Goal: Communication & Community: Connect with others

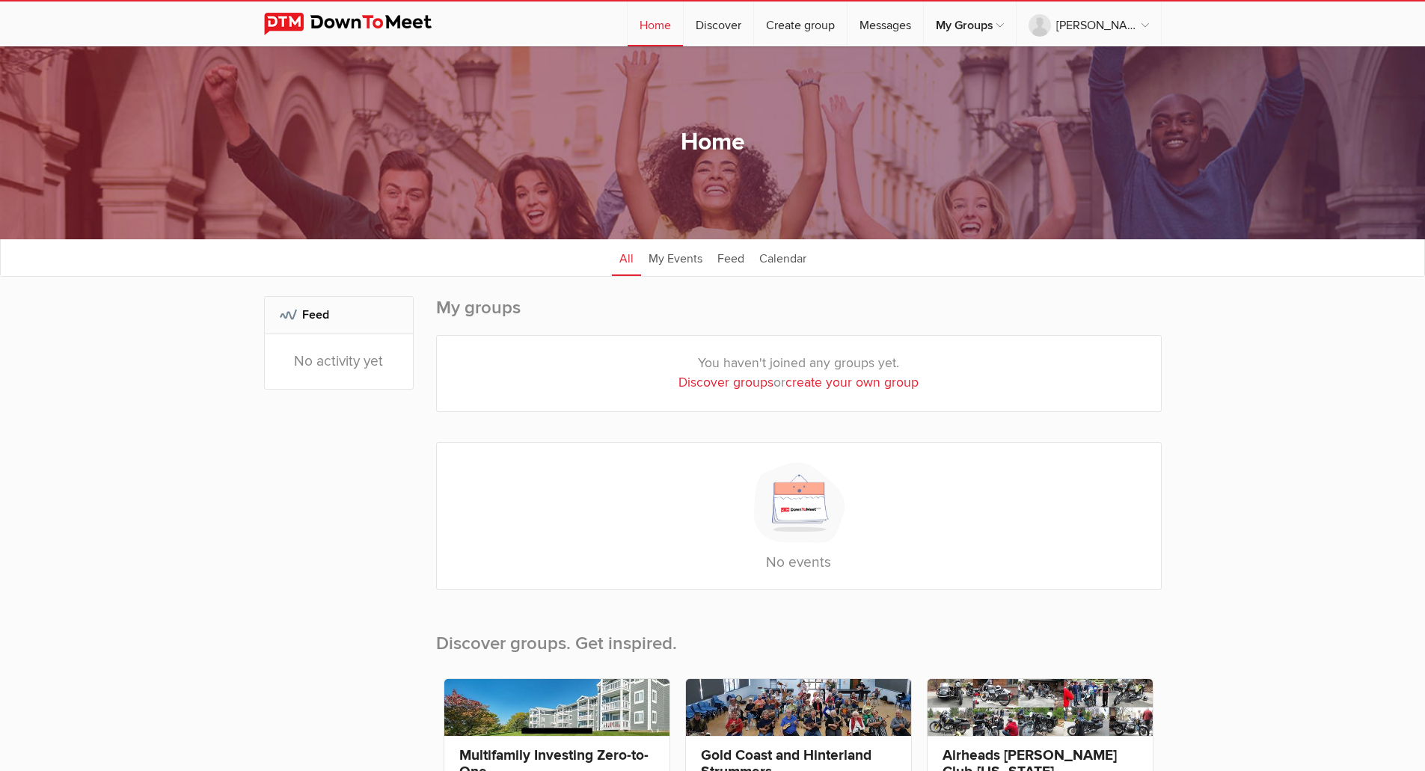
scroll to position [675, 0]
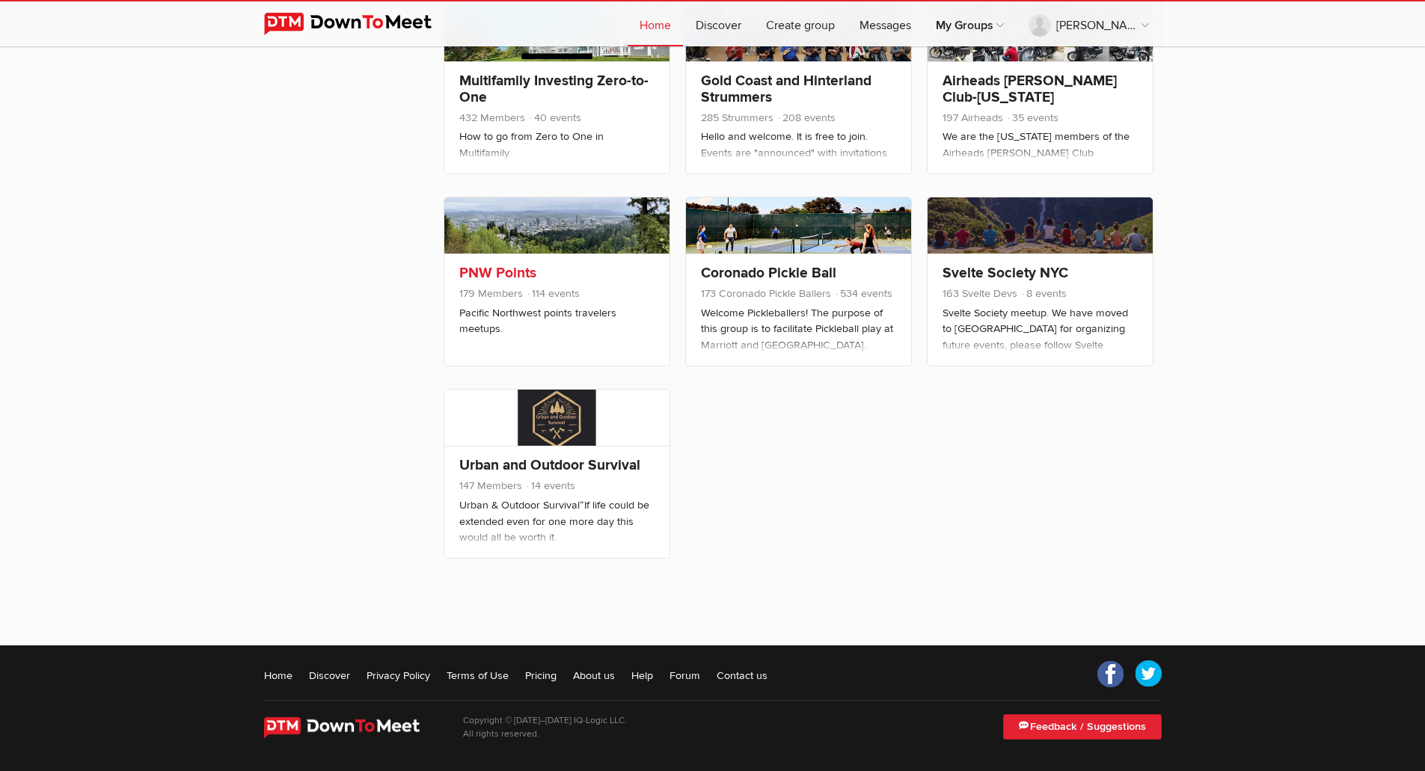
click at [485, 265] on link "PNW Points" at bounding box center [497, 273] width 77 height 18
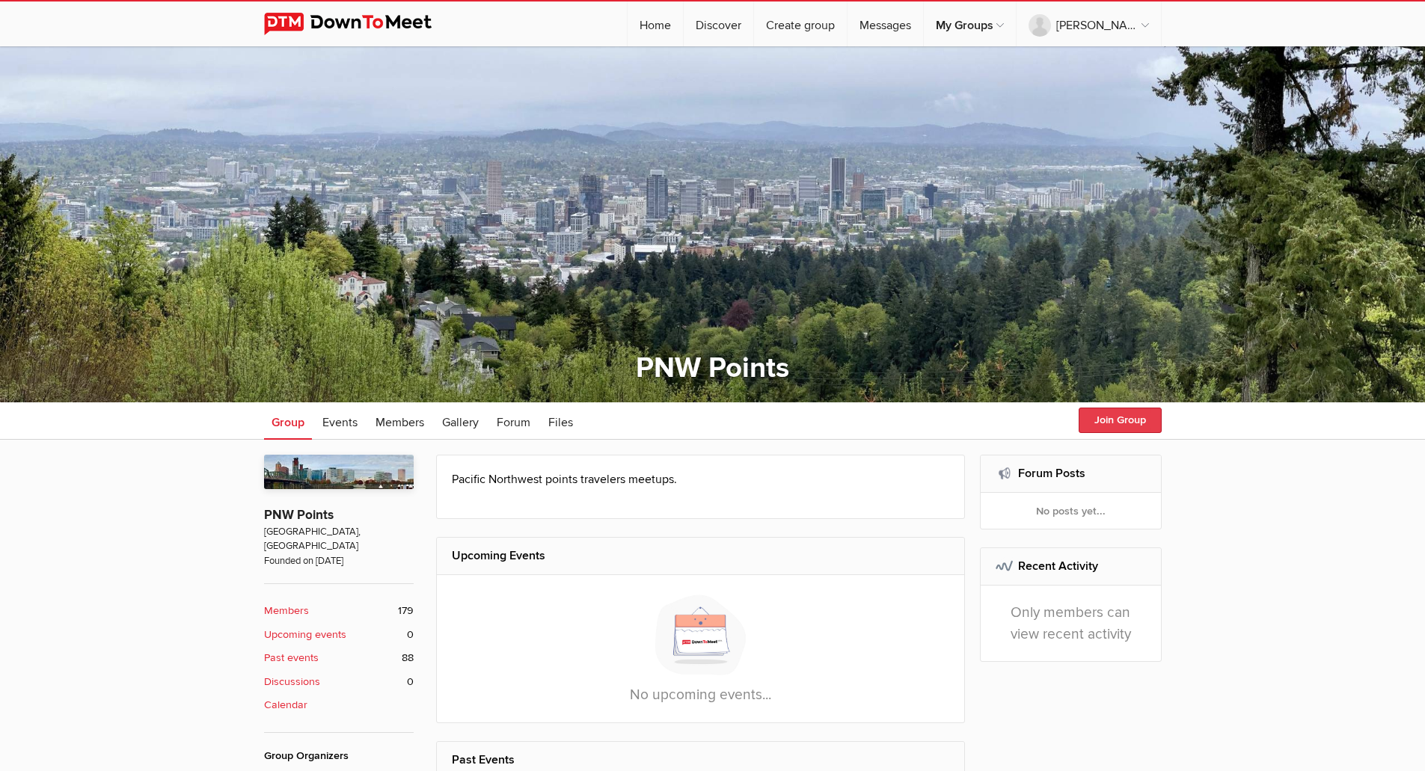
drag, startPoint x: 1435, startPoint y: 181, endPoint x: 1105, endPoint y: 416, distance: 404.8
click at [1105, 416] on button "Join Group" at bounding box center [1119, 420] width 83 height 25
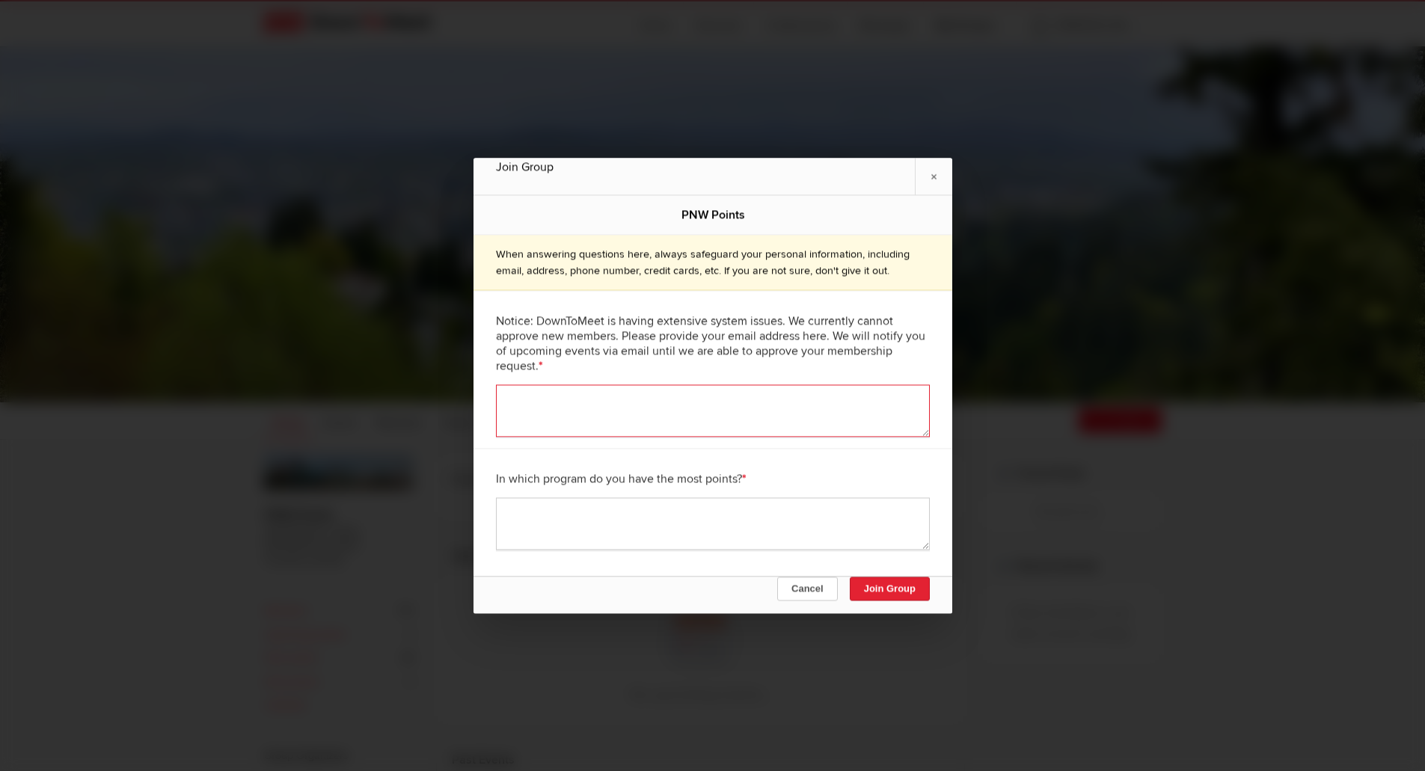
click at [732, 414] on textarea at bounding box center [713, 410] width 434 height 52
type textarea "[EMAIL_ADDRESS][DOMAIN_NAME]"
click at [633, 522] on textarea "[US_STATE]" at bounding box center [713, 523] width 434 height 52
type textarea "SAS"
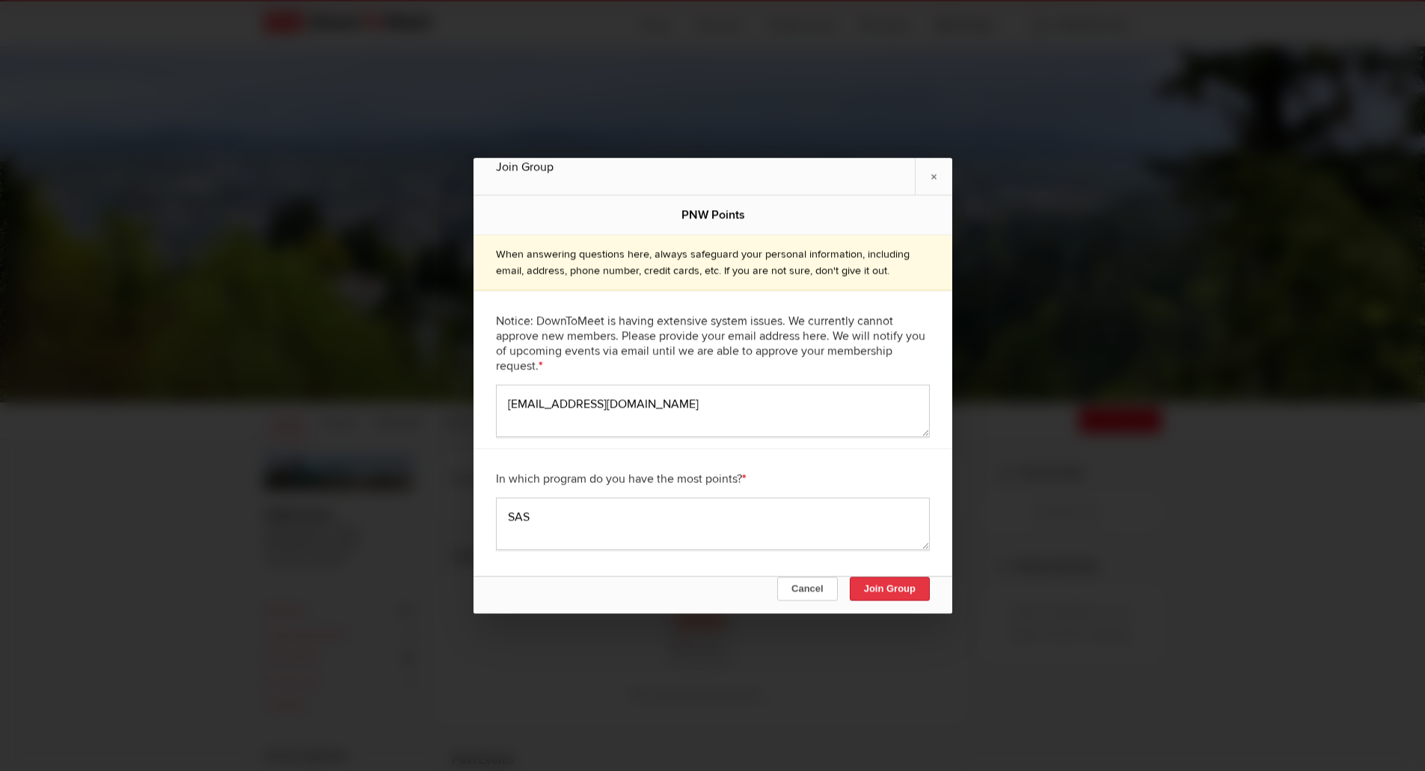
click at [889, 589] on button "Join Group" at bounding box center [889, 589] width 80 height 24
